Goal: Task Accomplishment & Management: Complete application form

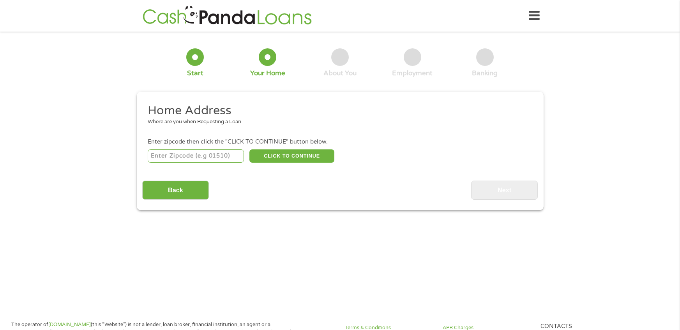
click at [219, 157] on input "number" at bounding box center [196, 155] width 96 height 13
type input "76424"
click at [280, 160] on button "CLICK TO CONTINUE" at bounding box center [291, 155] width 85 height 13
type input "76424"
type input "Breckenridge"
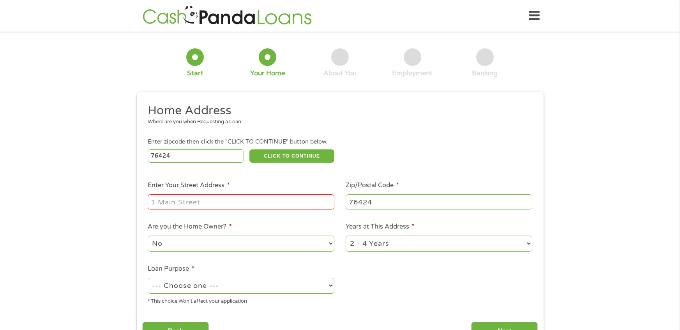
click at [241, 205] on input "Enter Your Street Address *" at bounding box center [241, 201] width 187 height 15
type input "[STREET_ADDRESS]"
click at [361, 243] on select "1 Year or less 1 - 2 Years 2 - 4 Years Over 4 Years" at bounding box center [439, 243] width 187 height 16
select select "60months"
click at [346, 235] on select "1 Year or less 1 - 2 Years 2 - 4 Years Over 4 Years" at bounding box center [439, 243] width 187 height 16
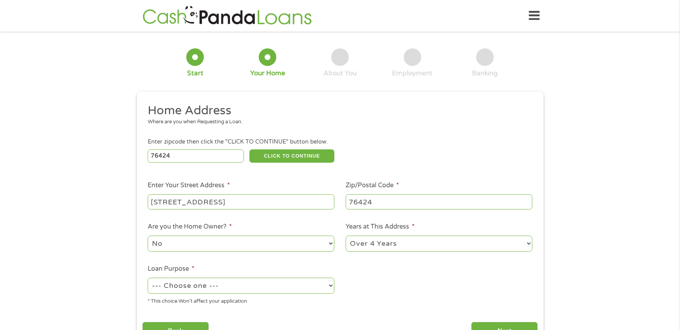
click at [233, 240] on select "No Yes" at bounding box center [241, 243] width 187 height 16
select select "yes"
click at [148, 235] on select "No Yes" at bounding box center [241, 243] width 187 height 16
click at [219, 283] on select "--- Choose one --- Pay Bills Debt Consolidation Home Improvement Major Purchase…" at bounding box center [241, 285] width 187 height 16
select select "other"
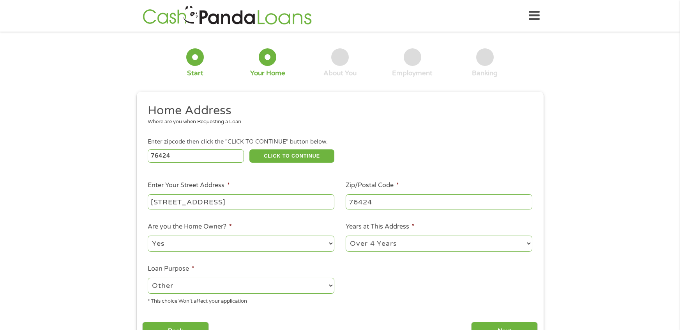
click at [148, 277] on select "--- Choose one --- Pay Bills Debt Consolidation Home Improvement Major Purchase…" at bounding box center [241, 285] width 187 height 16
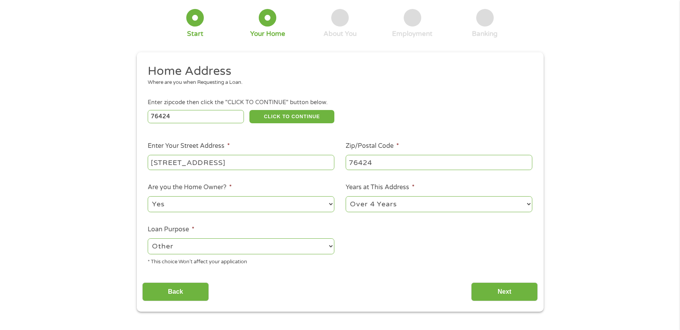
scroll to position [59, 0]
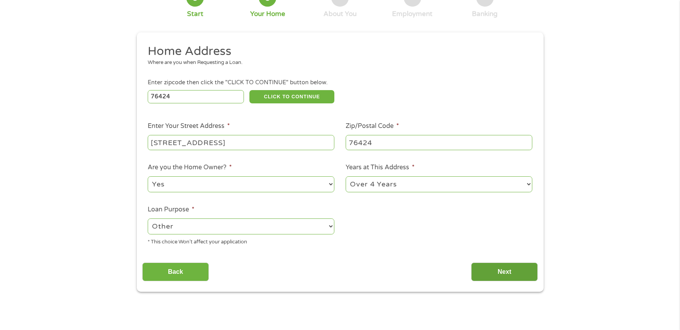
click at [494, 272] on input "Next" at bounding box center [504, 271] width 67 height 19
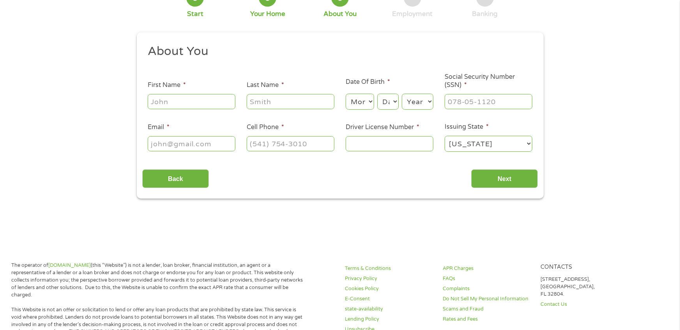
scroll to position [0, 0]
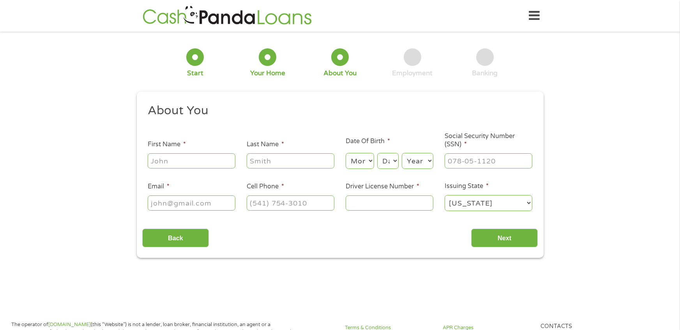
click at [177, 164] on input "First Name *" at bounding box center [192, 160] width 88 height 15
type input "[PERSON_NAME]"
type input "[EMAIL_ADDRESS][DOMAIN_NAME]"
type input "[PHONE_NUMBER]"
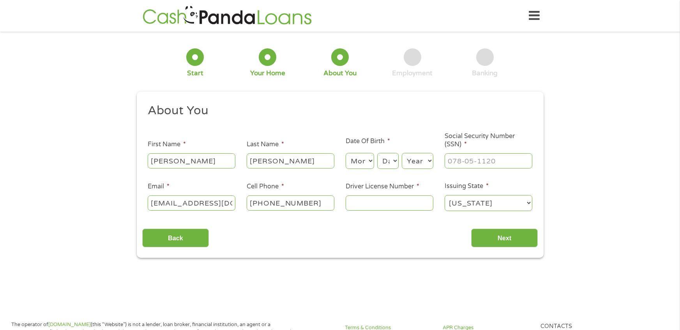
click at [360, 159] on select "Month 1 2 3 4 5 6 7 8 9 10 11 12" at bounding box center [360, 161] width 28 height 16
select select "7"
click at [346, 153] on select "Month 1 2 3 4 5 6 7 8 9 10 11 12" at bounding box center [360, 161] width 28 height 16
click at [388, 163] on select "Day 1 2 3 4 5 6 7 8 9 10 11 12 13 14 15 16 17 18 19 20 21 22 23 24 25 26 27 28 …" at bounding box center [387, 161] width 21 height 16
select select "30"
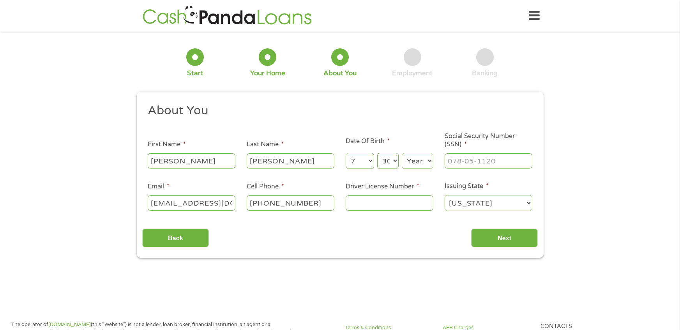
click at [378, 153] on select "Day 1 2 3 4 5 6 7 8 9 10 11 12 13 14 15 16 17 18 19 20 21 22 23 24 25 26 27 28 …" at bounding box center [387, 161] width 21 height 16
click at [421, 161] on select "Year [DATE] 2006 2005 2004 2003 2002 2001 2000 1999 1998 1997 1996 1995 1994 19…" at bounding box center [418, 161] width 32 height 16
select select "1991"
click at [402, 153] on select "Year [DATE] 2006 2005 2004 2003 2002 2001 2000 1999 1998 1997 1996 1995 1994 19…" at bounding box center [418, 161] width 32 height 16
click at [458, 161] on input "Social Security Number (SSN) *" at bounding box center [489, 160] width 88 height 15
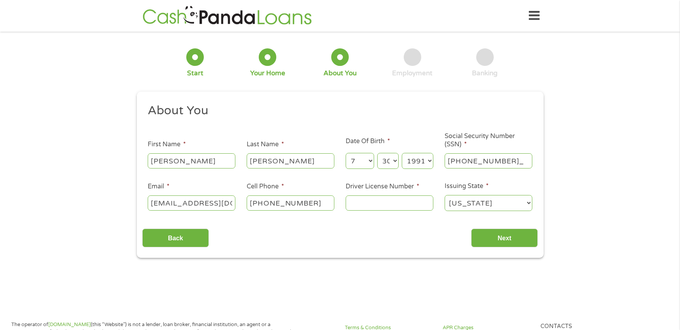
type input "639-26-0612"
click at [403, 209] on input "Driver License Number *" at bounding box center [390, 202] width 88 height 15
click at [364, 200] on input "Driver License Number *" at bounding box center [390, 202] width 88 height 15
type input "26876460"
click at [502, 244] on input "Next" at bounding box center [504, 237] width 67 height 19
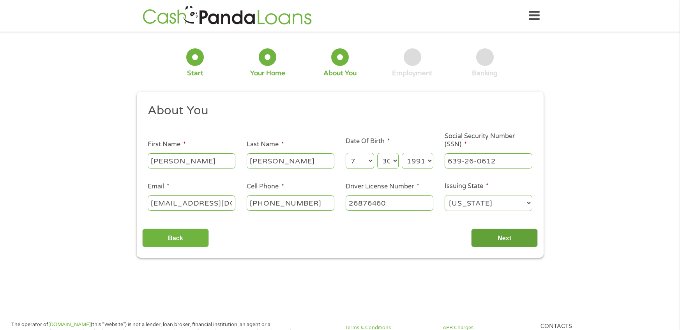
click at [501, 238] on input "Next" at bounding box center [504, 237] width 67 height 19
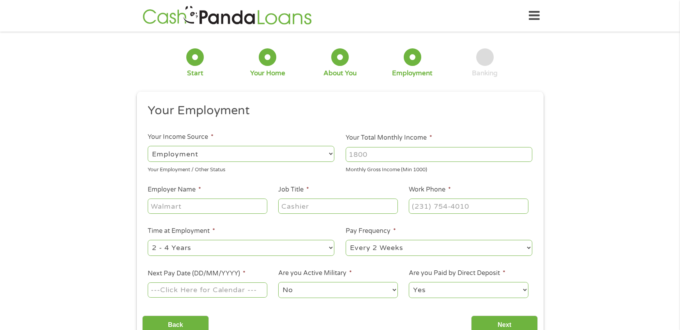
scroll to position [3, 3]
click at [314, 149] on select "--- Choose one --- Employment [DEMOGRAPHIC_DATA] Benefits" at bounding box center [241, 154] width 187 height 16
click at [390, 150] on input "Your Total Monthly Income *" at bounding box center [439, 154] width 187 height 15
type input "1500"
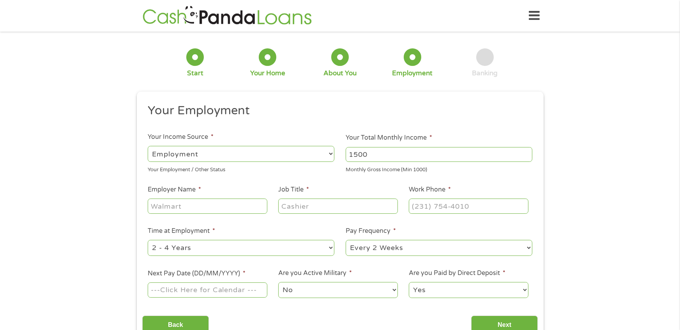
click at [181, 201] on input "Employer Name *" at bounding box center [207, 205] width 119 height 15
type input "subway"
click at [338, 204] on input "Job Title *" at bounding box center [337, 205] width 119 height 15
type input "sandwich artist"
click at [445, 205] on input "Work Phone *" at bounding box center [468, 205] width 119 height 15
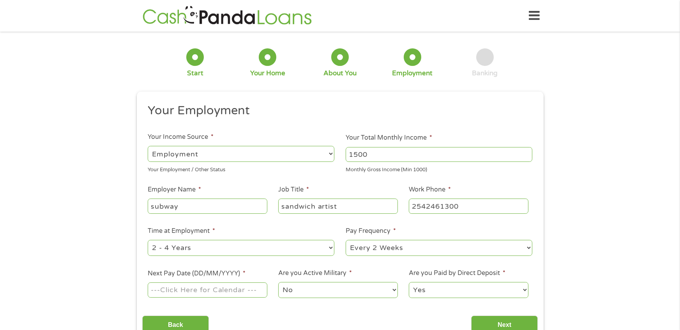
type input "[PHONE_NUMBER]"
click at [281, 254] on select "--- Choose one --- 1 Year or less 1 - 2 Years 2 - 4 Years Over 4 Years" at bounding box center [241, 248] width 187 height 16
select select "12months"
click at [148, 240] on select "--- Choose one --- 1 Year or less 1 - 2 Years 2 - 4 Years Over 4 Years" at bounding box center [241, 248] width 187 height 16
click at [190, 289] on input "Next Pay Date (DD/MM/YYYY) *" at bounding box center [207, 289] width 119 height 15
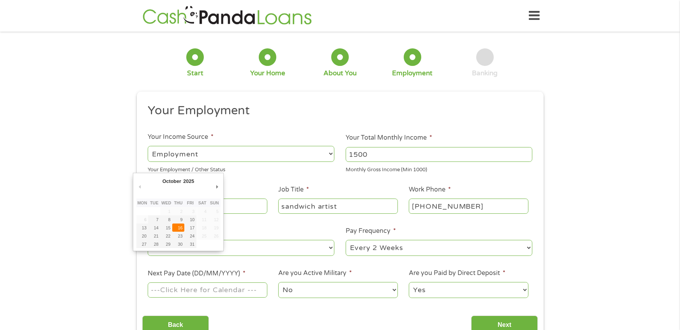
type input "[DATE]"
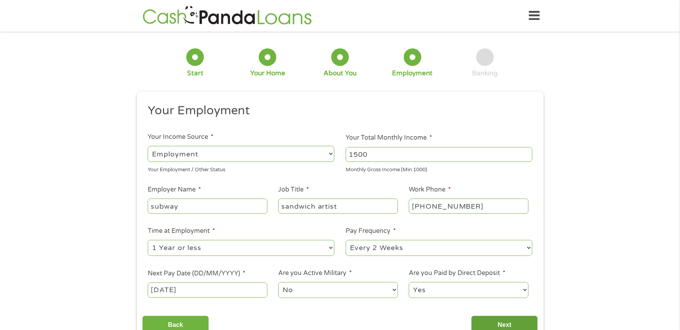
click at [482, 319] on input "Next" at bounding box center [504, 324] width 67 height 19
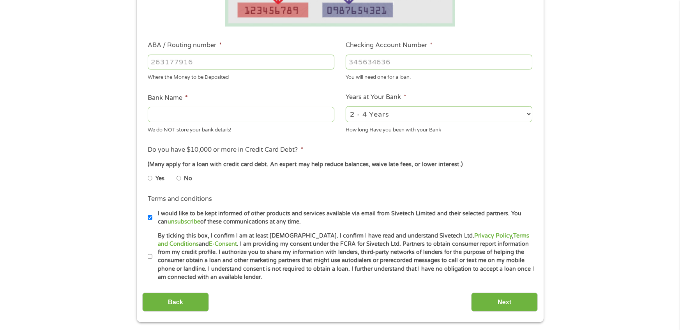
scroll to position [210, 0]
click at [408, 115] on select "2 - 4 Years 6 - 12 Months 1 - 2 Years Over 4 Years" at bounding box center [439, 113] width 187 height 16
select select "60months"
click at [346, 105] on select "2 - 4 Years 6 - 12 Months 1 - 2 Years Over 4 Years" at bounding box center [439, 113] width 187 height 16
click at [252, 115] on input "Bank Name *" at bounding box center [241, 113] width 187 height 15
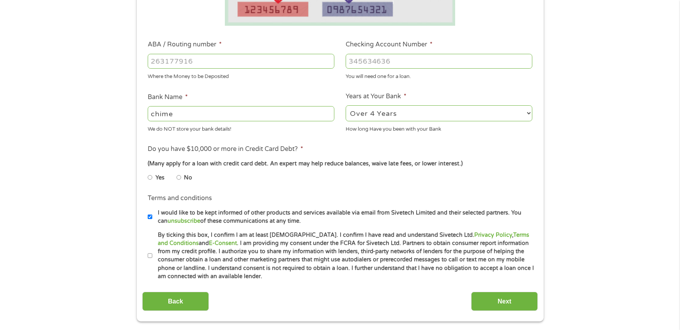
type input "chime"
click at [241, 61] on input "ABA / Routing number *" at bounding box center [241, 61] width 187 height 15
type input "03110127"
type input "031101279"
type input "THE BANCORP BANK"
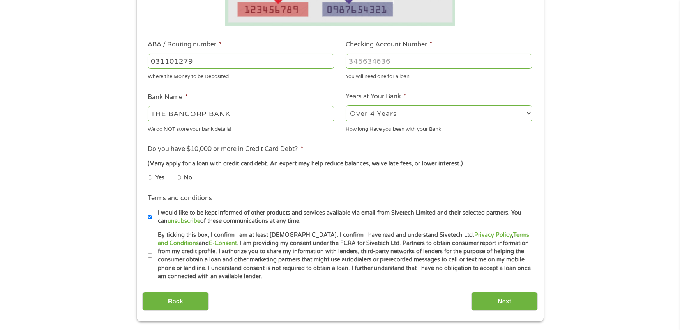
type input "031101279"
click at [355, 60] on input "Checking Account Number *" at bounding box center [439, 61] width 187 height 15
type input "389137909930"
click at [177, 179] on input "No" at bounding box center [179, 177] width 5 height 12
radio input "true"
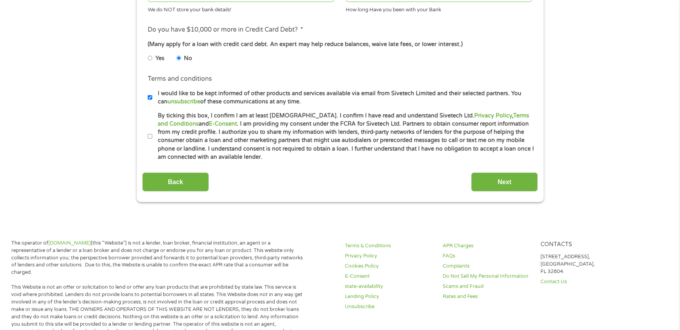
scroll to position [331, 0]
click at [147, 136] on li "Terms and conditions * By ticking this box, I confirm I am at least [DEMOGRAPHI…" at bounding box center [340, 135] width 396 height 50
click at [152, 97] on input "I would like to be kept informed of other products and services available via e…" at bounding box center [150, 96] width 5 height 12
checkbox input "false"
click at [148, 137] on input "By ticking this box, I confirm I am at least [DEMOGRAPHIC_DATA]. I confirm I ha…" at bounding box center [150, 135] width 5 height 12
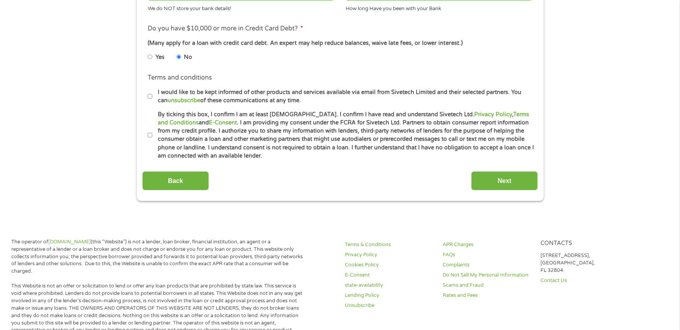
checkbox input "true"
click at [484, 181] on input "Next" at bounding box center [504, 180] width 67 height 19
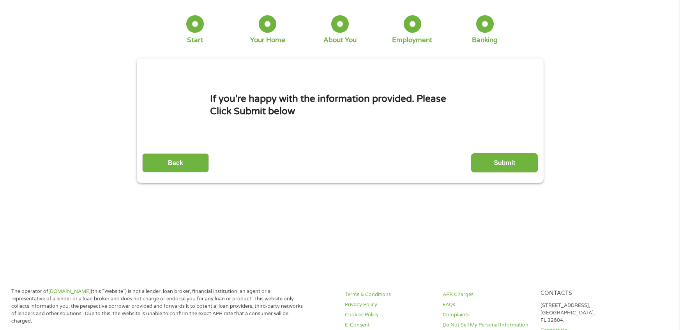
scroll to position [0, 0]
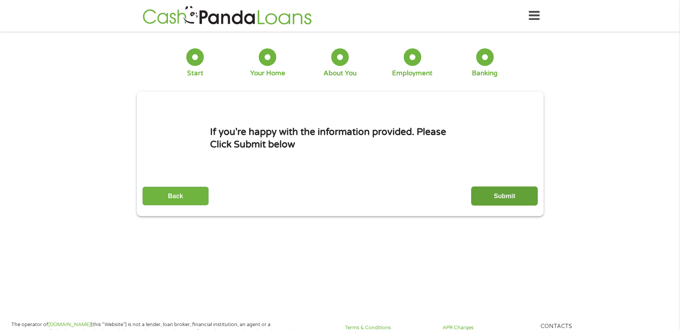
click at [501, 196] on input "Submit" at bounding box center [504, 195] width 67 height 19
